Goal: Task Accomplishment & Management: Manage account settings

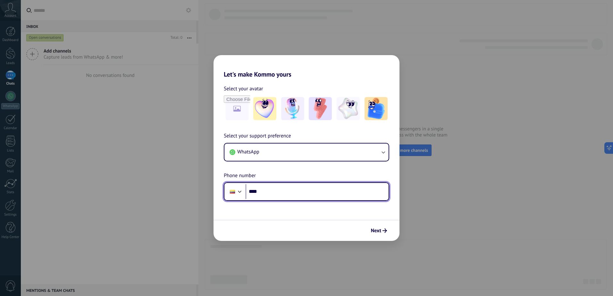
click at [273, 189] on input "****" at bounding box center [317, 191] width 143 height 15
type input "**********"
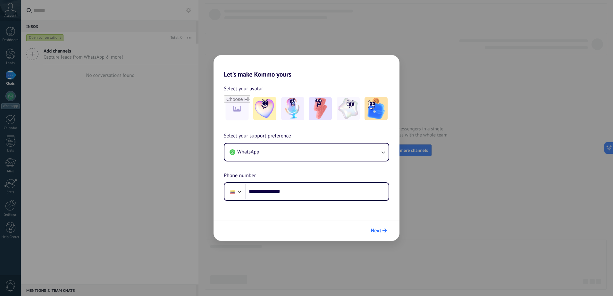
click at [378, 232] on span "Next" at bounding box center [376, 231] width 10 height 4
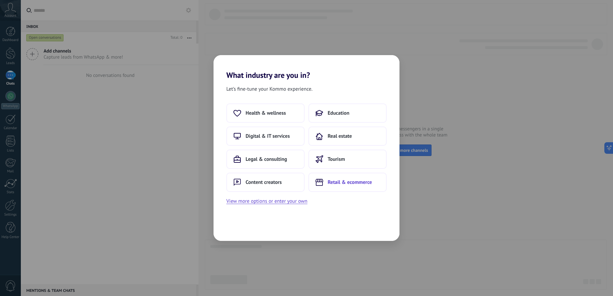
click at [352, 182] on span "Retail & ecommerce" at bounding box center [350, 182] width 44 height 6
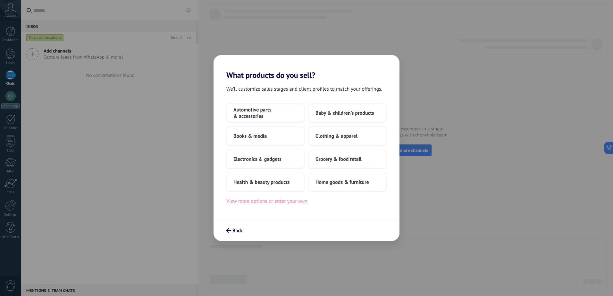
click at [284, 199] on button "View more options or enter your own" at bounding box center [266, 201] width 81 height 8
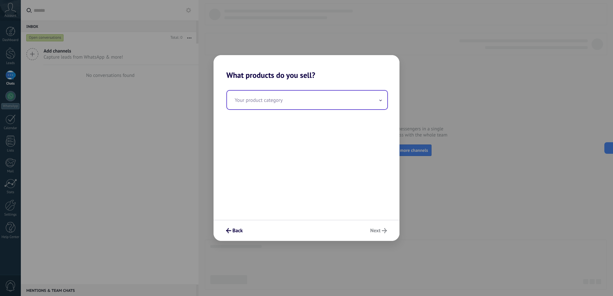
click at [343, 104] on input "text" at bounding box center [307, 100] width 160 height 19
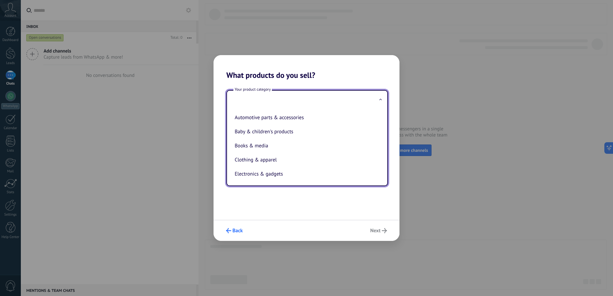
click at [240, 232] on span "Back" at bounding box center [237, 231] width 10 height 4
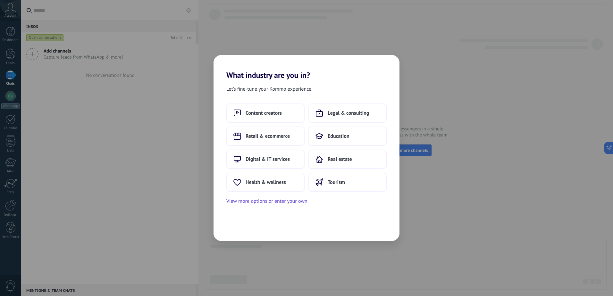
click at [466, 231] on div "What industry are you in? Let’s fine-tune your Kommo experience. Content creato…" at bounding box center [306, 148] width 613 height 296
click at [288, 203] on button "View more options or enter your own" at bounding box center [266, 201] width 81 height 8
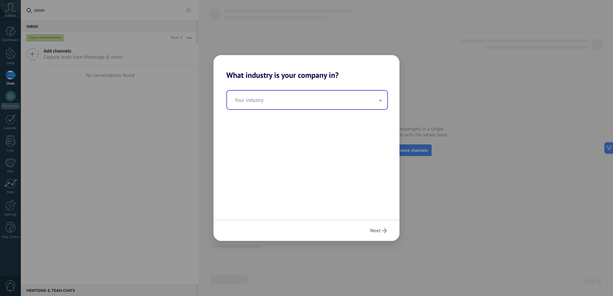
click at [327, 105] on input "text" at bounding box center [307, 100] width 160 height 19
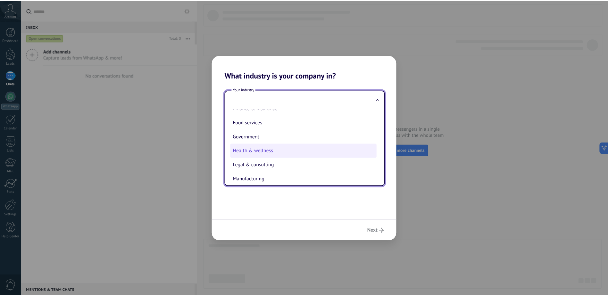
scroll to position [74, 0]
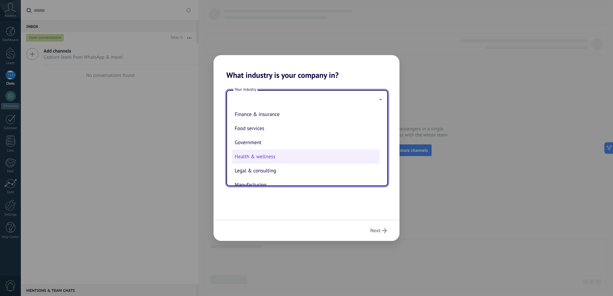
click at [293, 155] on li "Health & wellness" at bounding box center [305, 157] width 147 height 14
type input "**********"
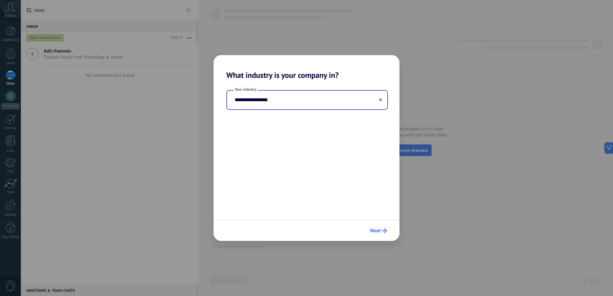
click at [380, 231] on span "Next" at bounding box center [375, 231] width 10 height 4
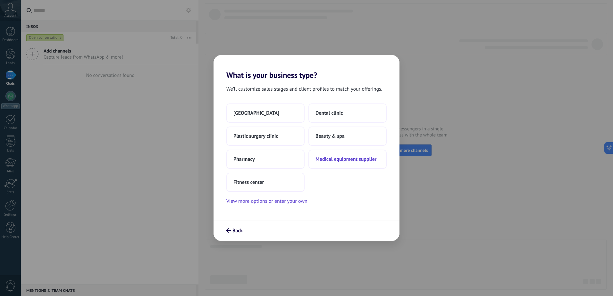
click at [348, 160] on span "Medical equipment supplier" at bounding box center [345, 159] width 61 height 6
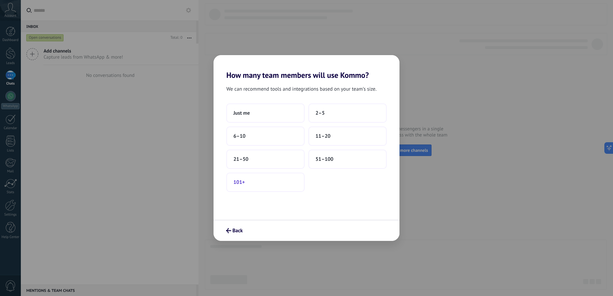
click at [245, 183] on span "101+" at bounding box center [239, 182] width 12 height 6
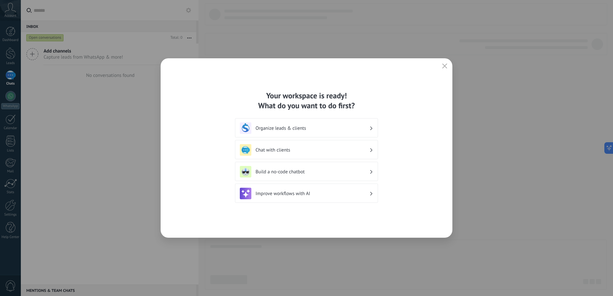
click at [447, 64] on button "button" at bounding box center [445, 66] width 8 height 9
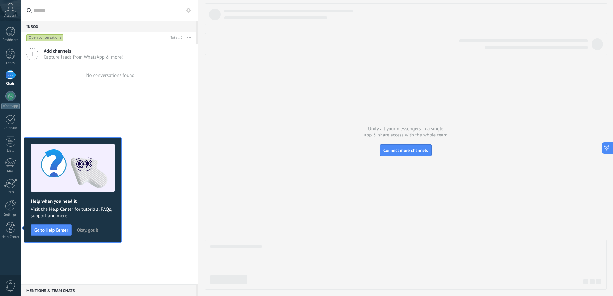
click at [605, 147] on icon at bounding box center [606, 148] width 7 height 7
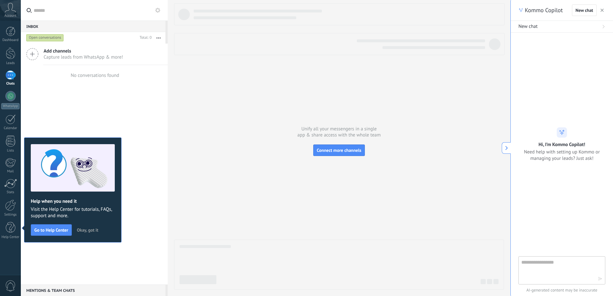
click at [334, 20] on div at bounding box center [339, 14] width 331 height 22
click at [12, 13] on div "Account" at bounding box center [10, 10] width 21 height 21
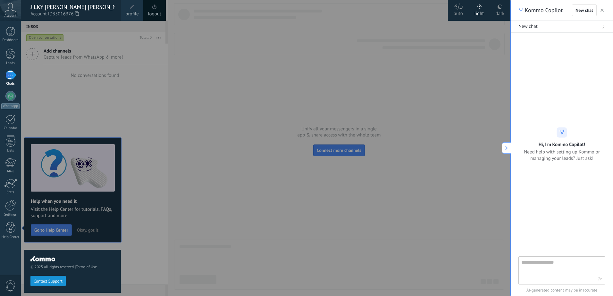
click at [135, 12] on span "profile" at bounding box center [131, 14] width 13 height 7
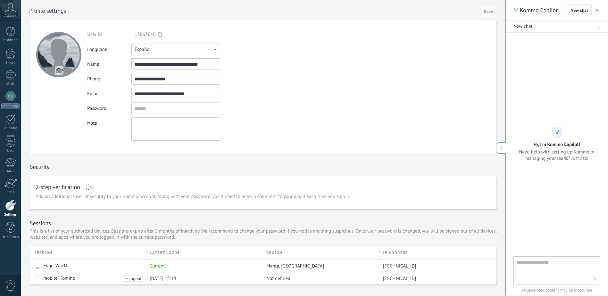
click at [172, 49] on button "Español" at bounding box center [175, 50] width 89 height 12
click at [165, 74] on span "Español" at bounding box center [173, 71] width 90 height 6
click at [163, 107] on input "textbox" at bounding box center [175, 109] width 89 height 12
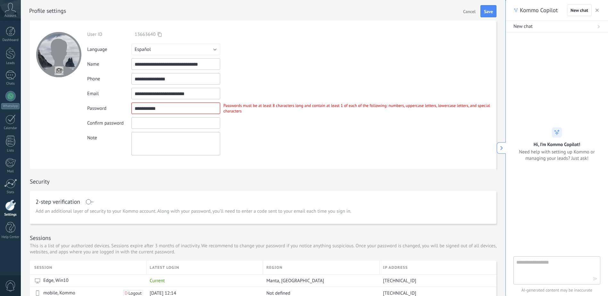
click at [189, 122] on input "textbox" at bounding box center [175, 123] width 89 height 12
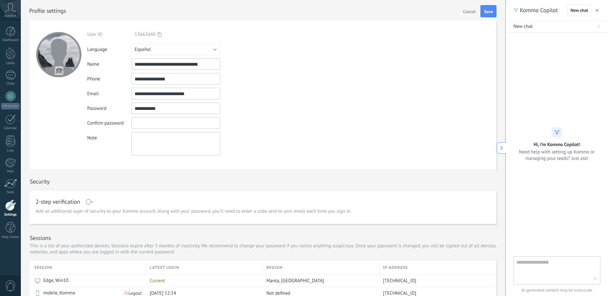
drag, startPoint x: 188, startPoint y: 108, endPoint x: 118, endPoint y: 108, distance: 69.6
click at [118, 108] on div "Password Passwords must be at least 8 characters long and contain at least 1 of…" at bounding box center [291, 109] width 409 height 12
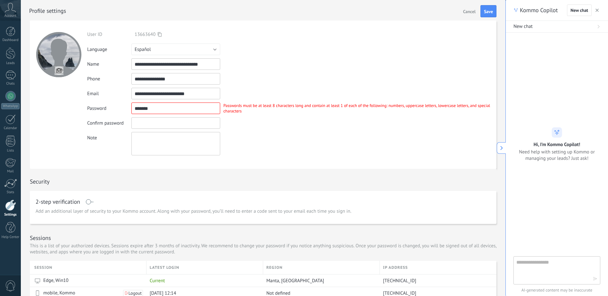
click at [168, 122] on input "textbox" at bounding box center [175, 123] width 89 height 12
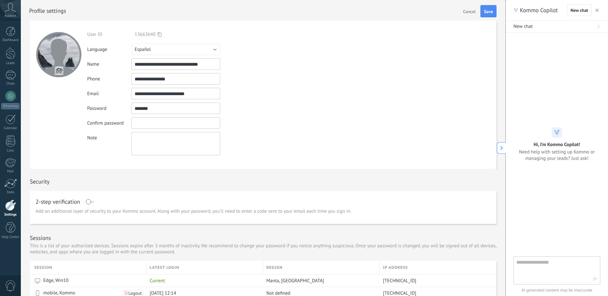
click at [180, 109] on input "textbox" at bounding box center [175, 109] width 89 height 12
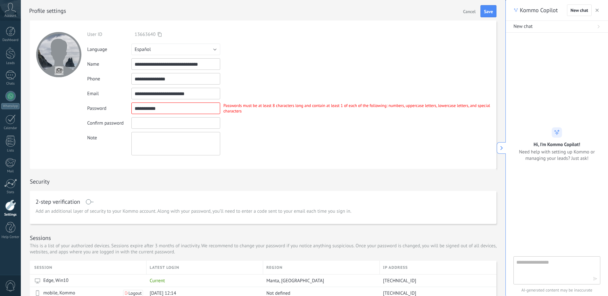
click at [185, 118] on input "textbox" at bounding box center [175, 123] width 89 height 12
click at [186, 107] on input "textbox" at bounding box center [175, 109] width 89 height 12
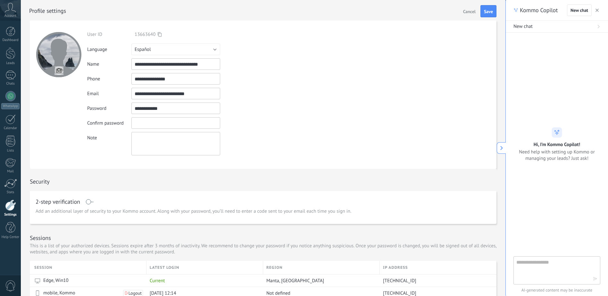
type input "**********"
click at [171, 122] on input "textbox" at bounding box center [175, 123] width 89 height 12
type input "**********"
click at [165, 145] on textarea at bounding box center [175, 143] width 89 height 23
click at [11, 72] on div at bounding box center [10, 75] width 10 height 9
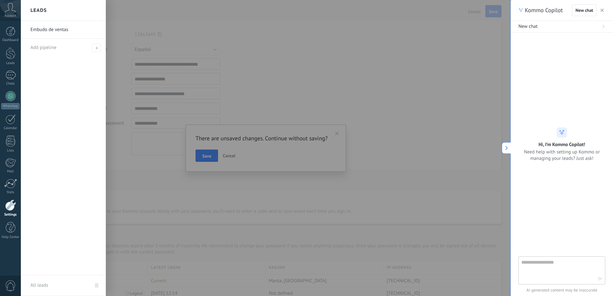
click at [206, 155] on div at bounding box center [327, 148] width 613 height 296
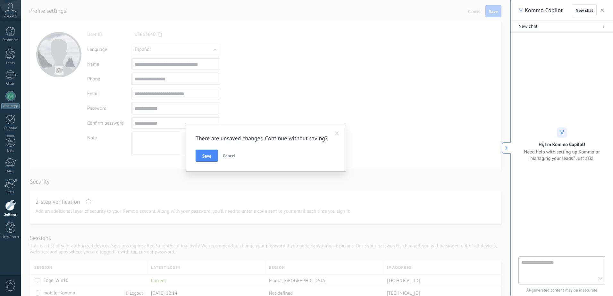
click at [206, 155] on span "Save" at bounding box center [206, 156] width 9 height 4
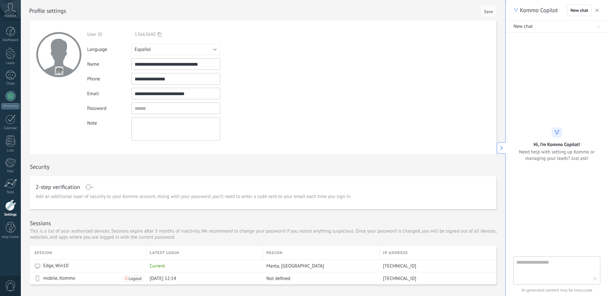
click at [14, 207] on div at bounding box center [10, 205] width 11 height 11
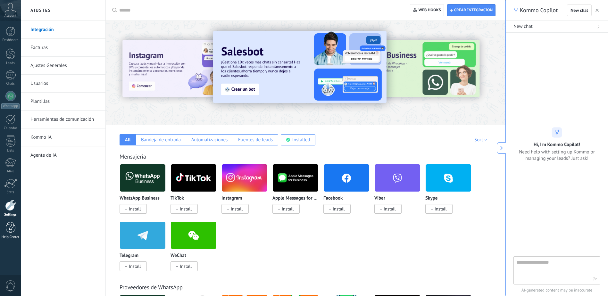
click at [8, 229] on div at bounding box center [11, 227] width 10 height 11
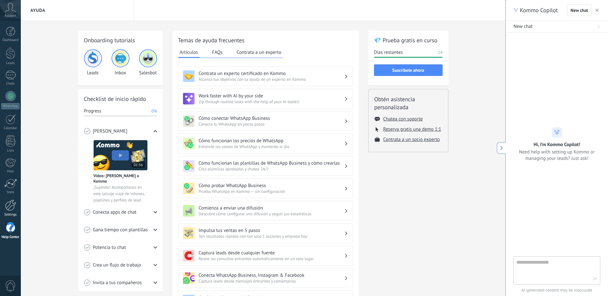
click at [14, 213] on link "Settings" at bounding box center [10, 208] width 21 height 17
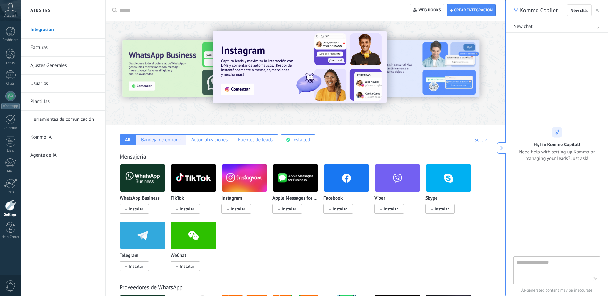
click at [159, 138] on div "Bandeja de entrada" at bounding box center [161, 140] width 40 height 6
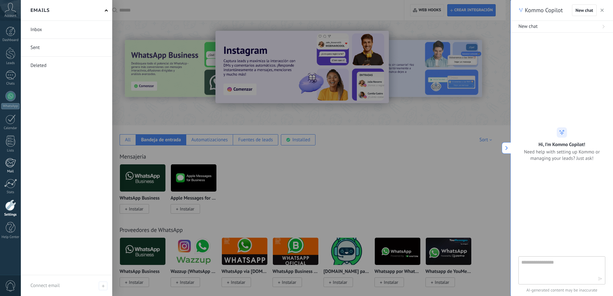
click at [12, 166] on div at bounding box center [10, 163] width 11 height 10
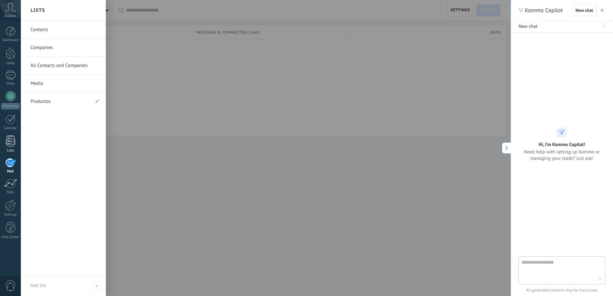
click at [12, 141] on div at bounding box center [11, 141] width 10 height 11
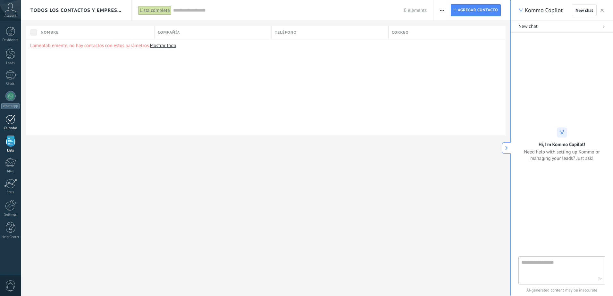
click at [7, 119] on div at bounding box center [10, 119] width 10 height 10
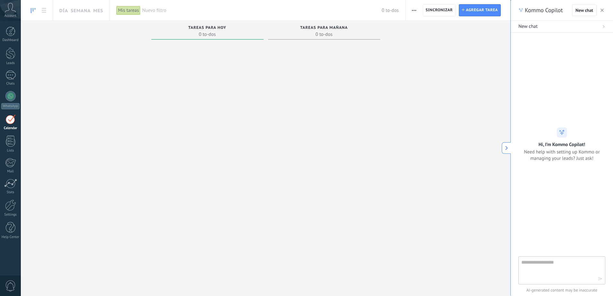
drag, startPoint x: 302, startPoint y: 173, endPoint x: 305, endPoint y: 175, distance: 3.7
click at [302, 173] on div at bounding box center [324, 148] width 112 height 213
click at [147, 9] on span "Nuevo filtro" at bounding box center [261, 10] width 239 height 6
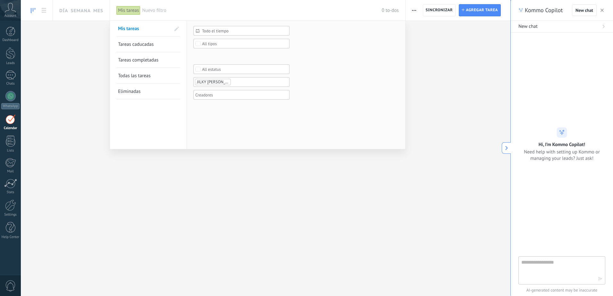
click at [90, 42] on div at bounding box center [306, 148] width 613 height 296
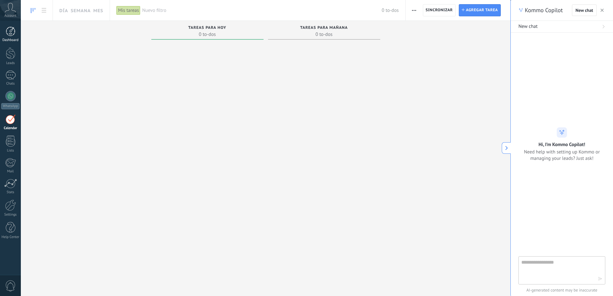
click at [12, 31] on div at bounding box center [11, 32] width 10 height 10
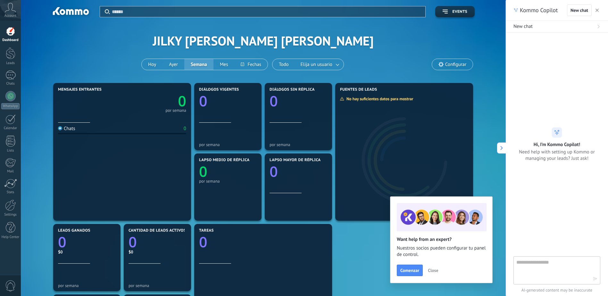
click at [432, 271] on span "Close" at bounding box center [433, 270] width 10 height 4
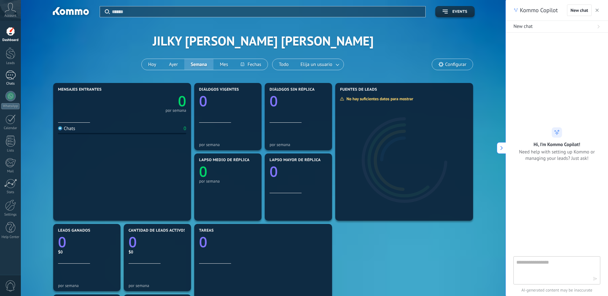
click at [16, 81] on link "Chats" at bounding box center [10, 78] width 21 height 15
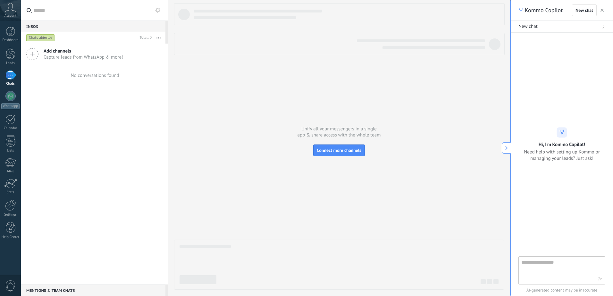
click at [9, 14] on span "Account" at bounding box center [10, 16] width 12 height 4
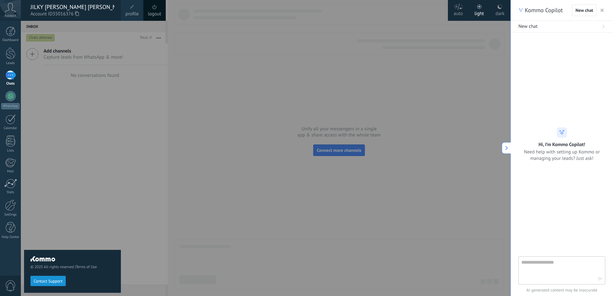
click at [130, 11] on span "profile" at bounding box center [131, 14] width 13 height 7
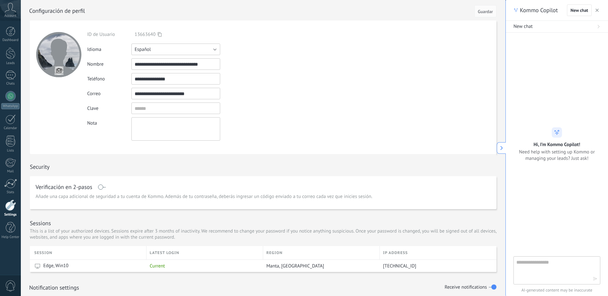
click at [180, 48] on button "Español" at bounding box center [175, 50] width 89 height 12
click at [172, 79] on ul "Русский English Español Português [GEOGRAPHIC_DATA] Türkçe" at bounding box center [173, 77] width 93 height 66
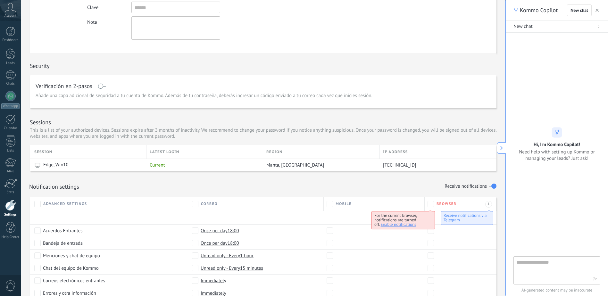
scroll to position [100, 0]
click at [13, 74] on div at bounding box center [10, 75] width 10 height 9
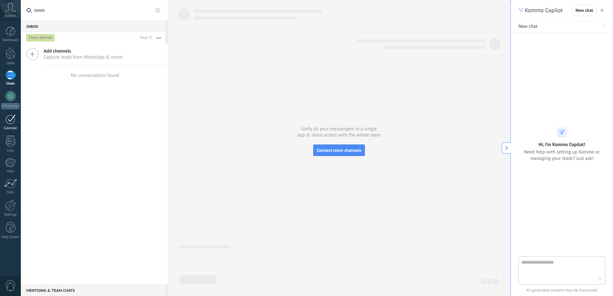
click at [6, 120] on div at bounding box center [10, 119] width 10 height 10
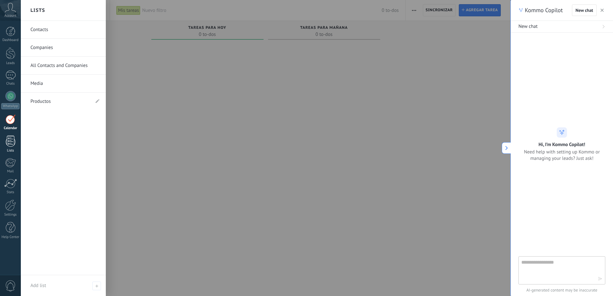
click at [10, 145] on div at bounding box center [11, 141] width 10 height 11
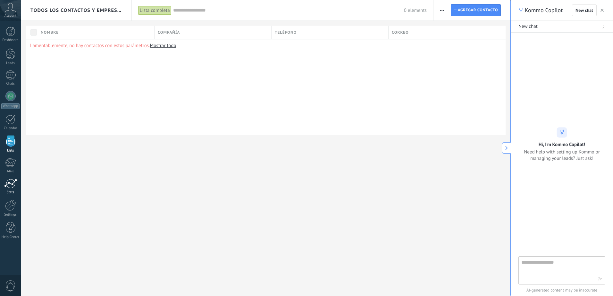
click at [12, 182] on div at bounding box center [10, 184] width 13 height 10
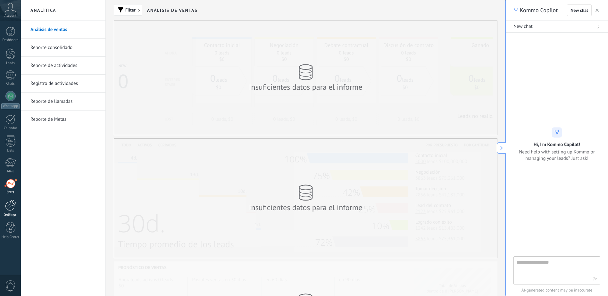
click at [7, 204] on div at bounding box center [10, 205] width 11 height 11
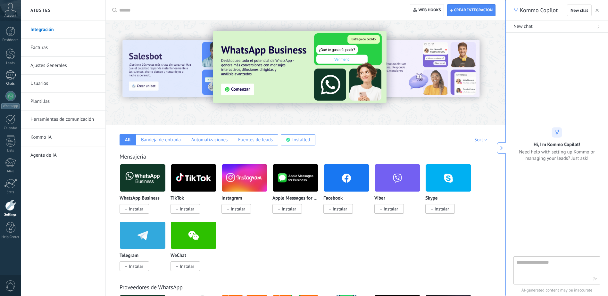
click at [5, 74] on div at bounding box center [10, 75] width 10 height 9
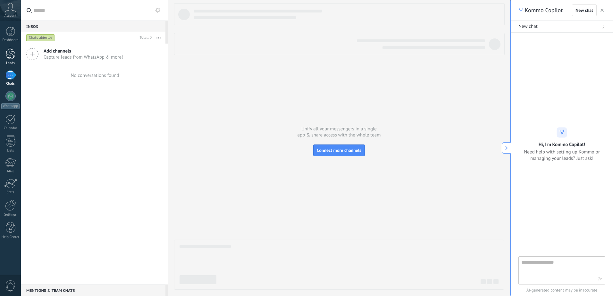
click at [10, 59] on div at bounding box center [11, 53] width 10 height 12
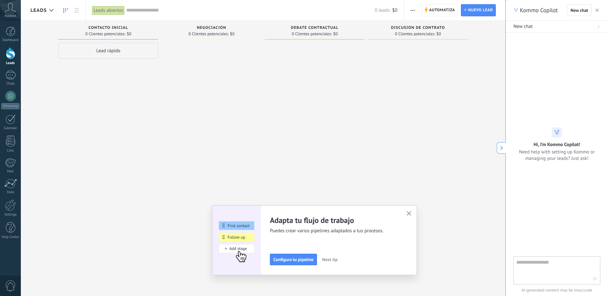
click at [413, 214] on button "button" at bounding box center [409, 214] width 8 height 9
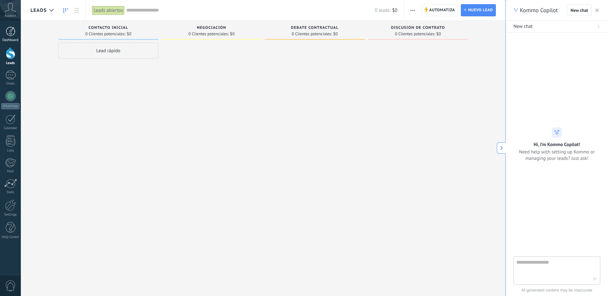
click at [5, 37] on link "Dashboard" at bounding box center [10, 35] width 21 height 16
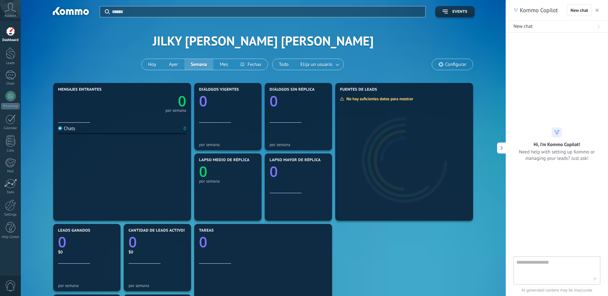
click at [10, 14] on span "Account" at bounding box center [10, 16] width 12 height 4
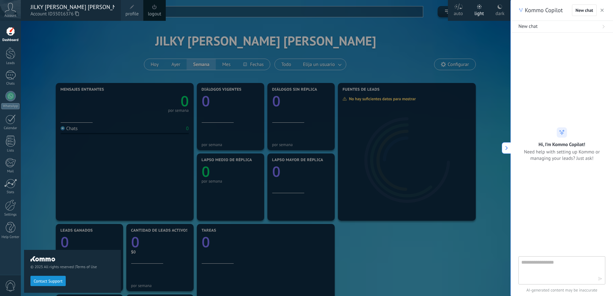
click at [564, 95] on div at bounding box center [561, 148] width 87 height 216
click at [8, 119] on div at bounding box center [10, 119] width 10 height 10
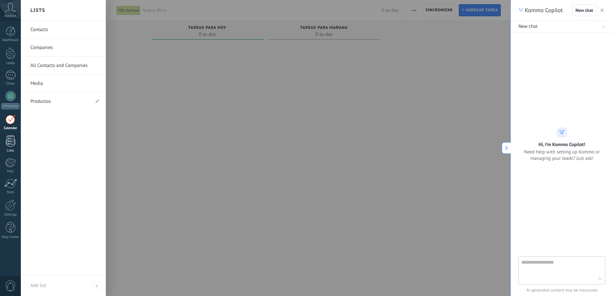
click at [14, 143] on div at bounding box center [11, 141] width 10 height 11
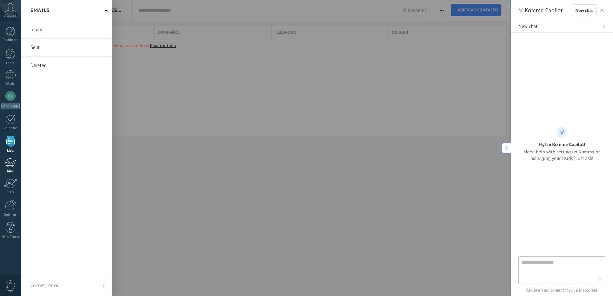
click at [14, 159] on div at bounding box center [10, 163] width 11 height 10
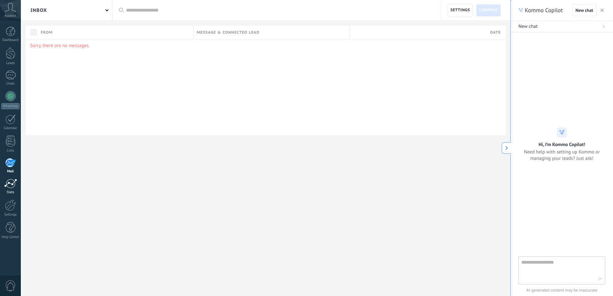
click at [10, 181] on div at bounding box center [10, 184] width 13 height 10
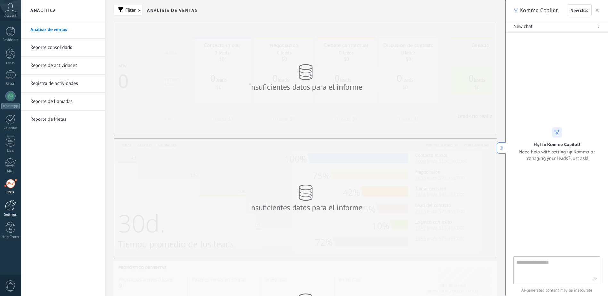
click at [12, 204] on div at bounding box center [10, 205] width 11 height 11
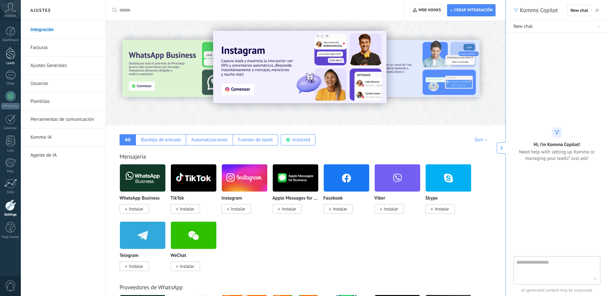
click at [11, 63] on div "Leads" at bounding box center [10, 63] width 19 height 4
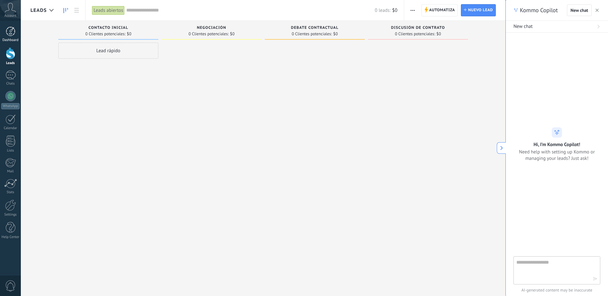
click at [13, 39] on div "Dashboard" at bounding box center [10, 40] width 19 height 4
